Goal: Information Seeking & Learning: Check status

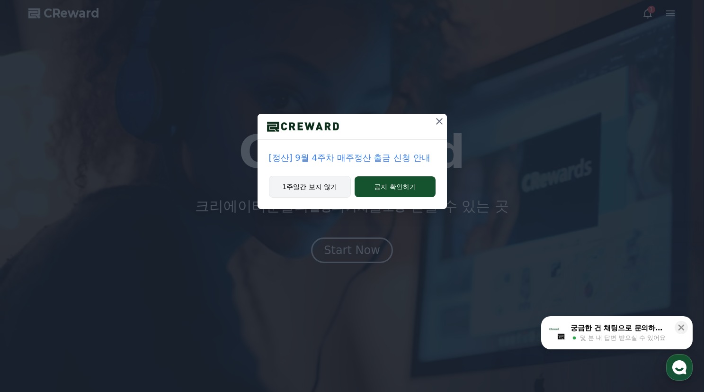
click at [329, 182] on button "1주일간 보지 않기" at bounding box center [310, 187] width 82 height 22
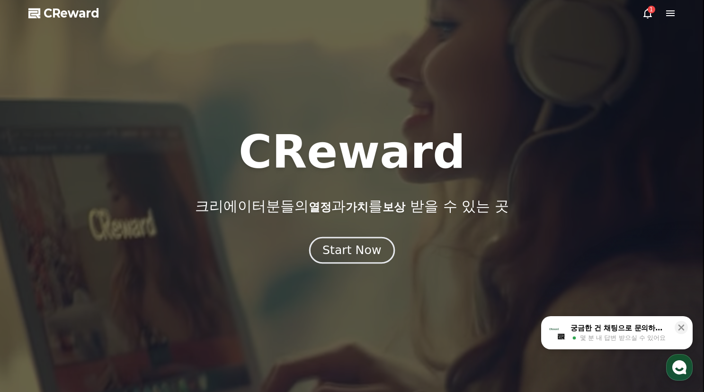
click at [362, 254] on div "Start Now" at bounding box center [351, 250] width 59 height 16
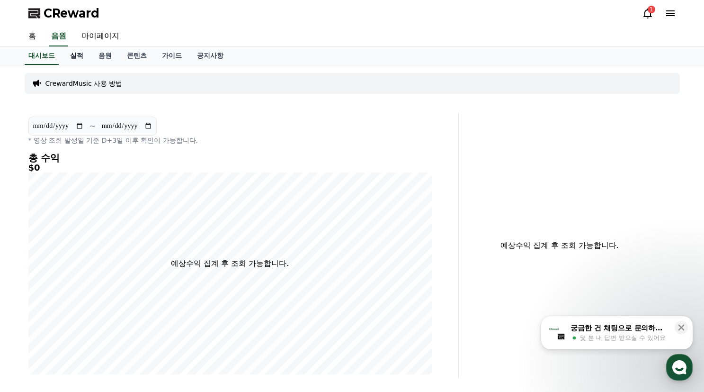
click at [81, 55] on link "실적" at bounding box center [76, 56] width 28 height 18
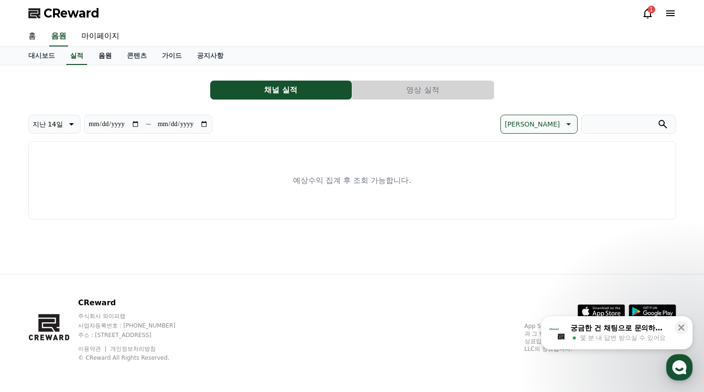
click at [102, 55] on link "음원" at bounding box center [105, 56] width 28 height 18
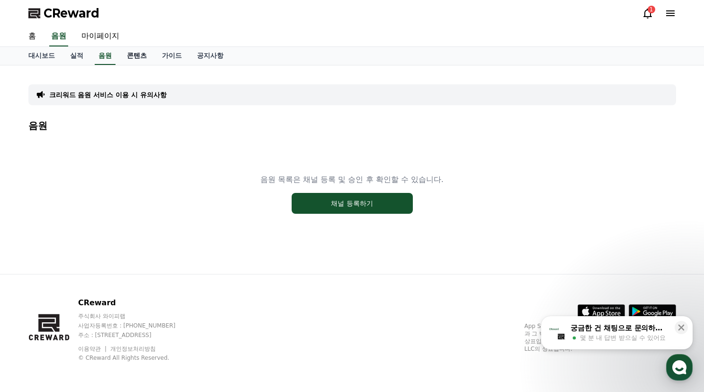
click at [124, 58] on link "콘텐츠" at bounding box center [136, 56] width 35 height 18
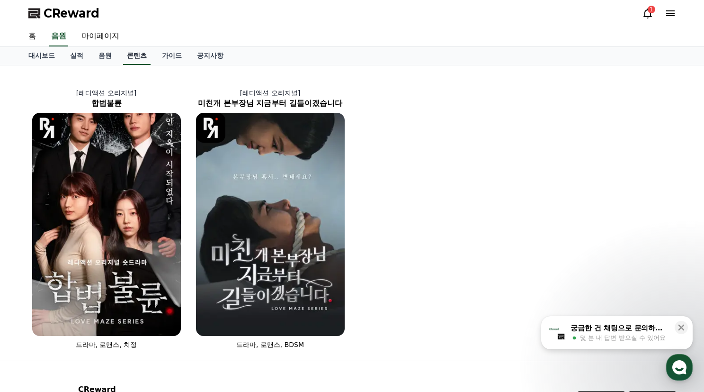
click at [136, 57] on link "콘텐츠" at bounding box center [136, 56] width 27 height 18
click at [109, 42] on link "마이페이지" at bounding box center [100, 37] width 53 height 20
select select "**********"
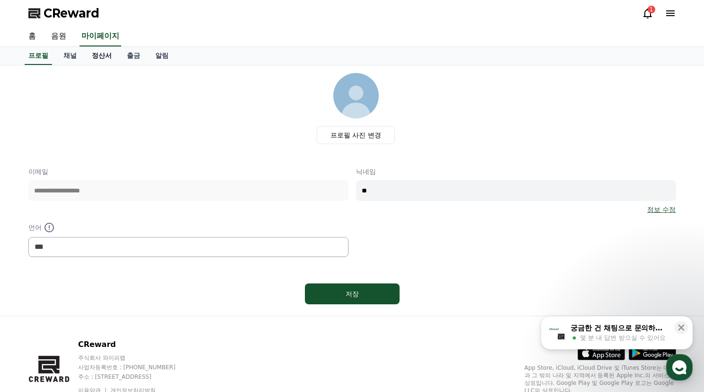
click at [96, 51] on link "정산서" at bounding box center [101, 56] width 35 height 18
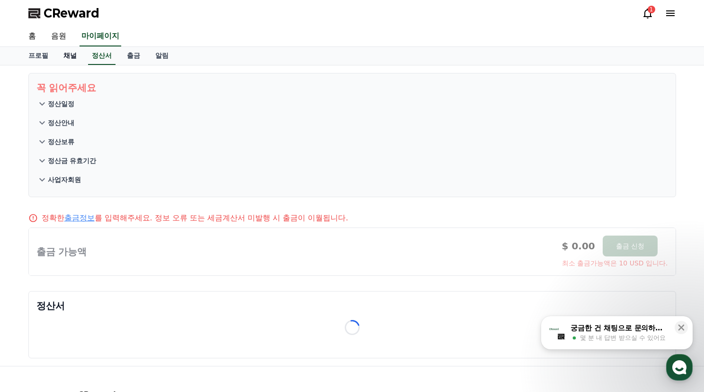
click at [69, 55] on link "채널" at bounding box center [70, 56] width 28 height 18
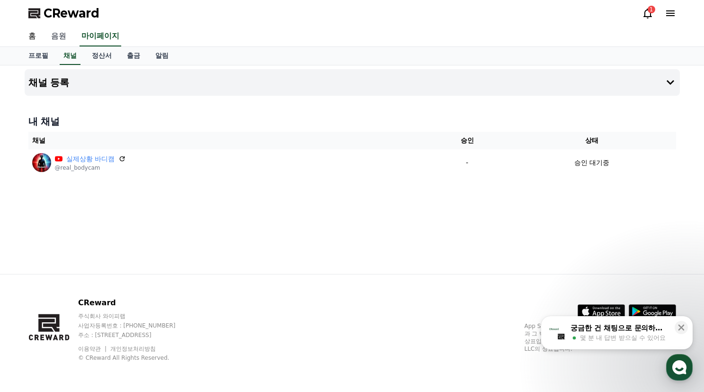
click at [69, 37] on link "음원" at bounding box center [59, 37] width 30 height 20
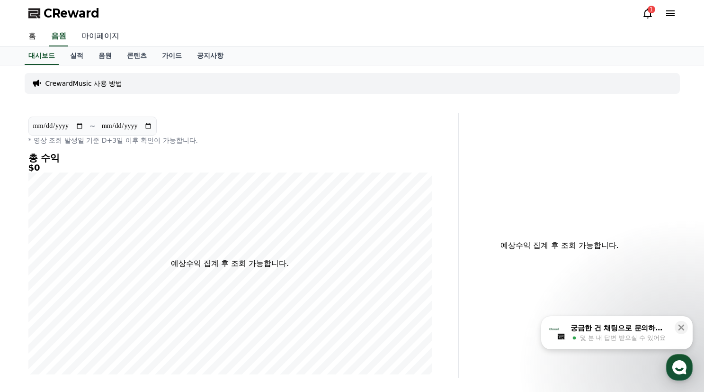
click at [109, 36] on link "마이페이지" at bounding box center [100, 37] width 53 height 20
select select "**********"
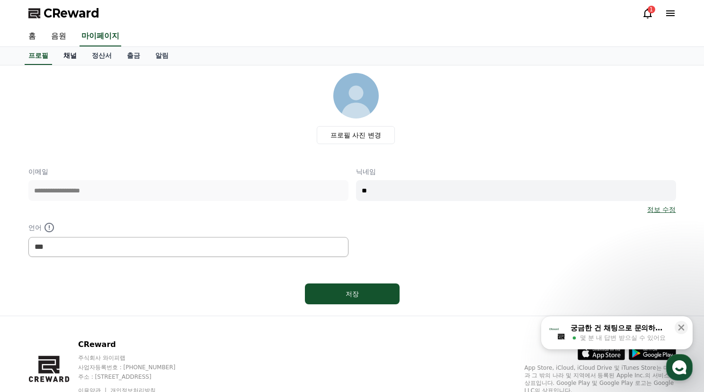
click at [74, 59] on link "채널" at bounding box center [70, 56] width 28 height 18
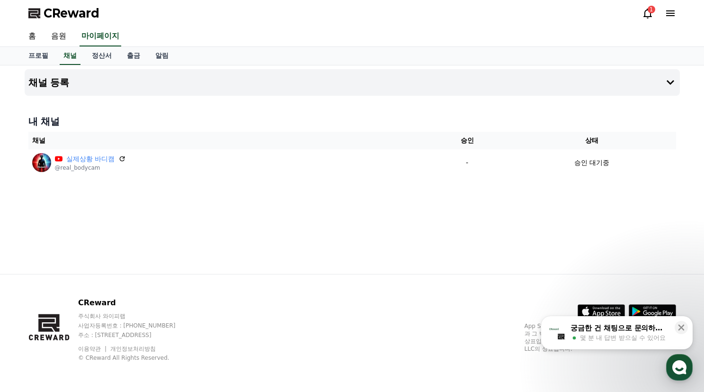
click at [643, 10] on icon at bounding box center [647, 13] width 11 height 11
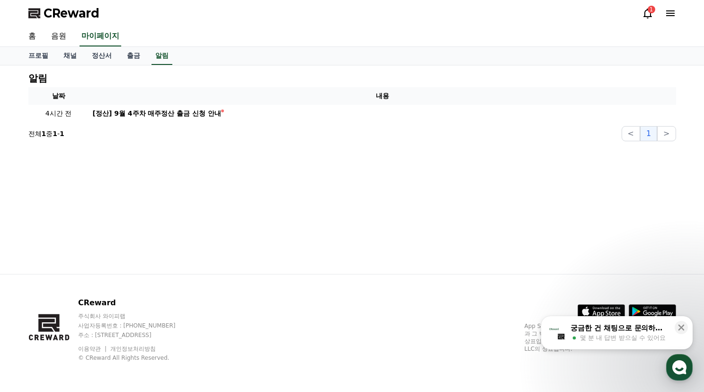
click at [648, 11] on div "1" at bounding box center [652, 10] width 8 height 8
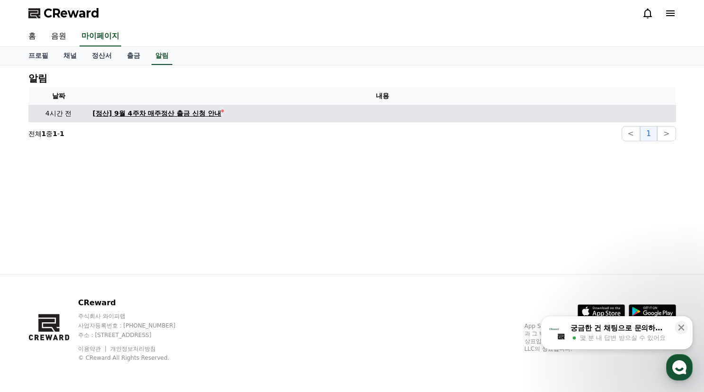
click at [162, 116] on div "[정산] 9월 4주차 매주정산 출금 신청 안내" at bounding box center [157, 113] width 129 height 10
